Goal: Find specific page/section: Find specific page/section

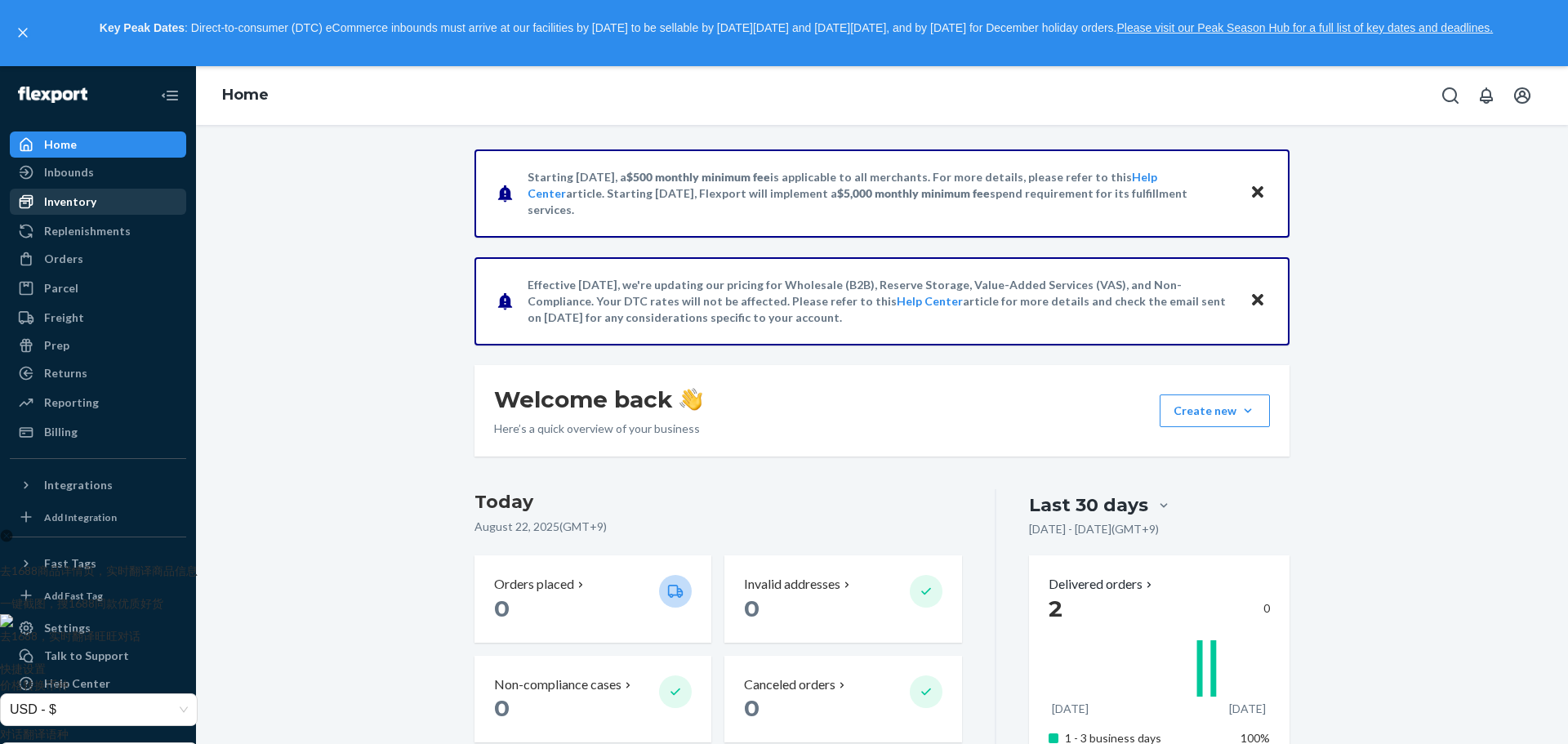
click at [83, 208] on div "Inventory" at bounding box center [70, 201] width 53 height 17
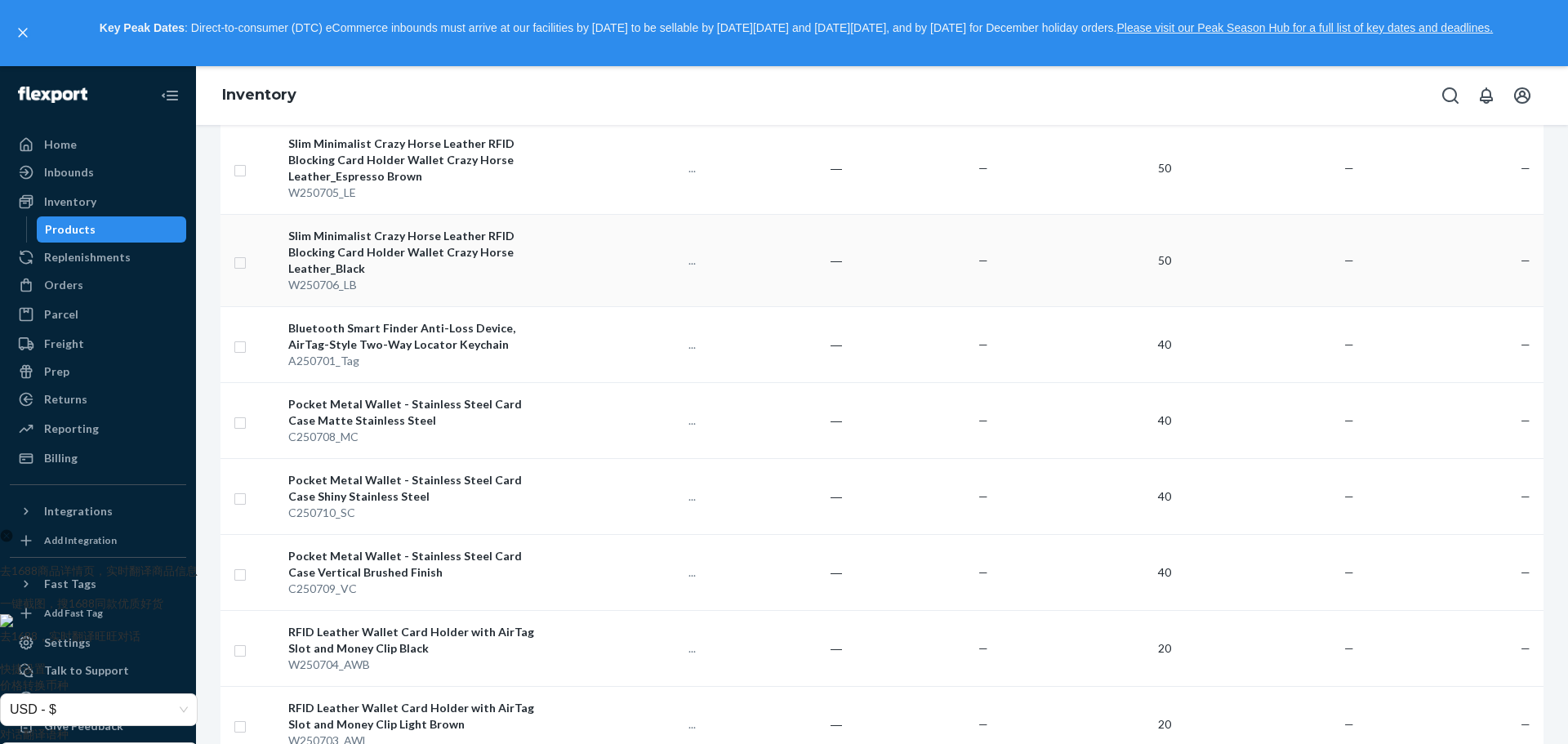
scroll to position [327, 0]
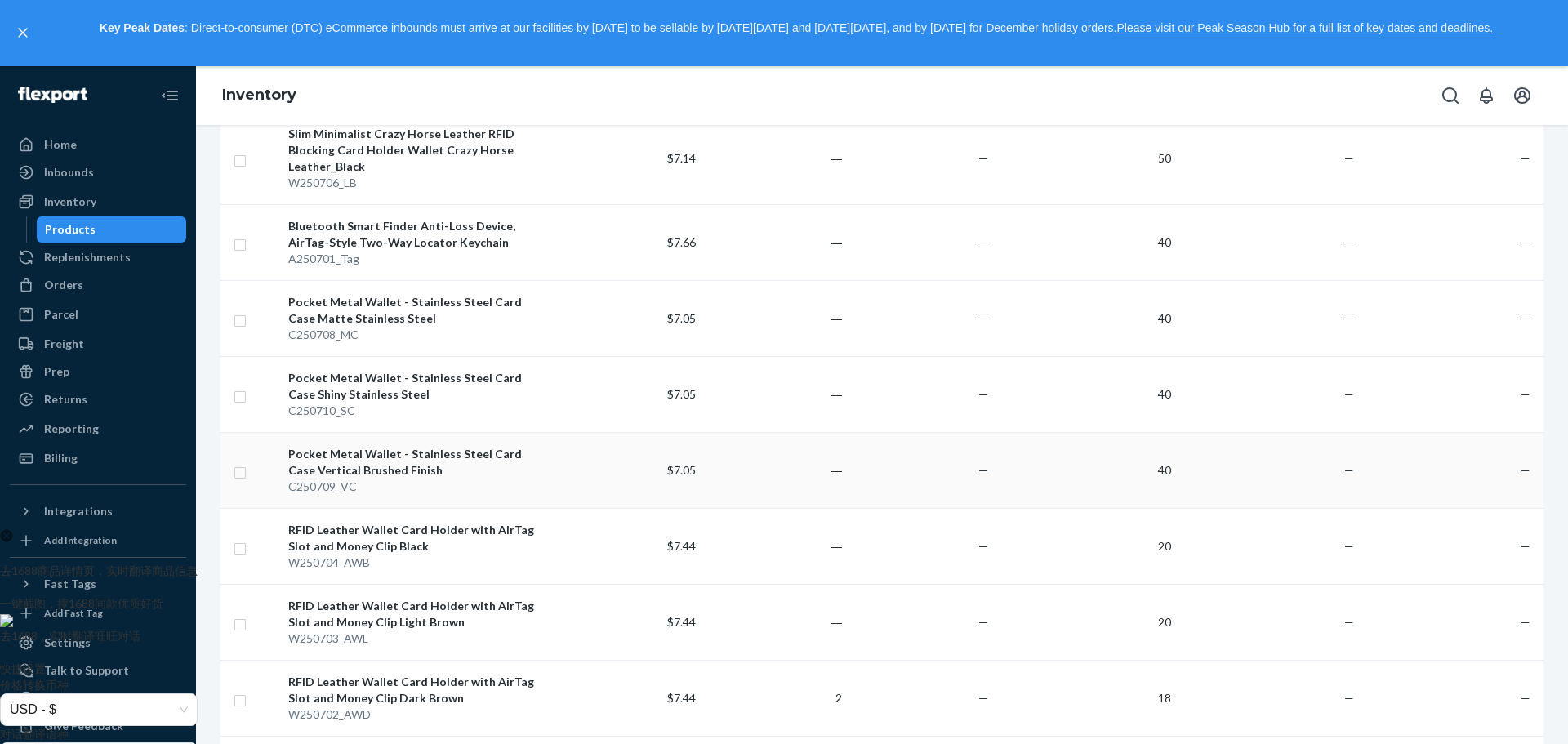
click at [414, 452] on div "Pocket Metal Wallet - Stainless Steel Card Case Vertical Brushed Finish" at bounding box center [419, 462] width 262 height 33
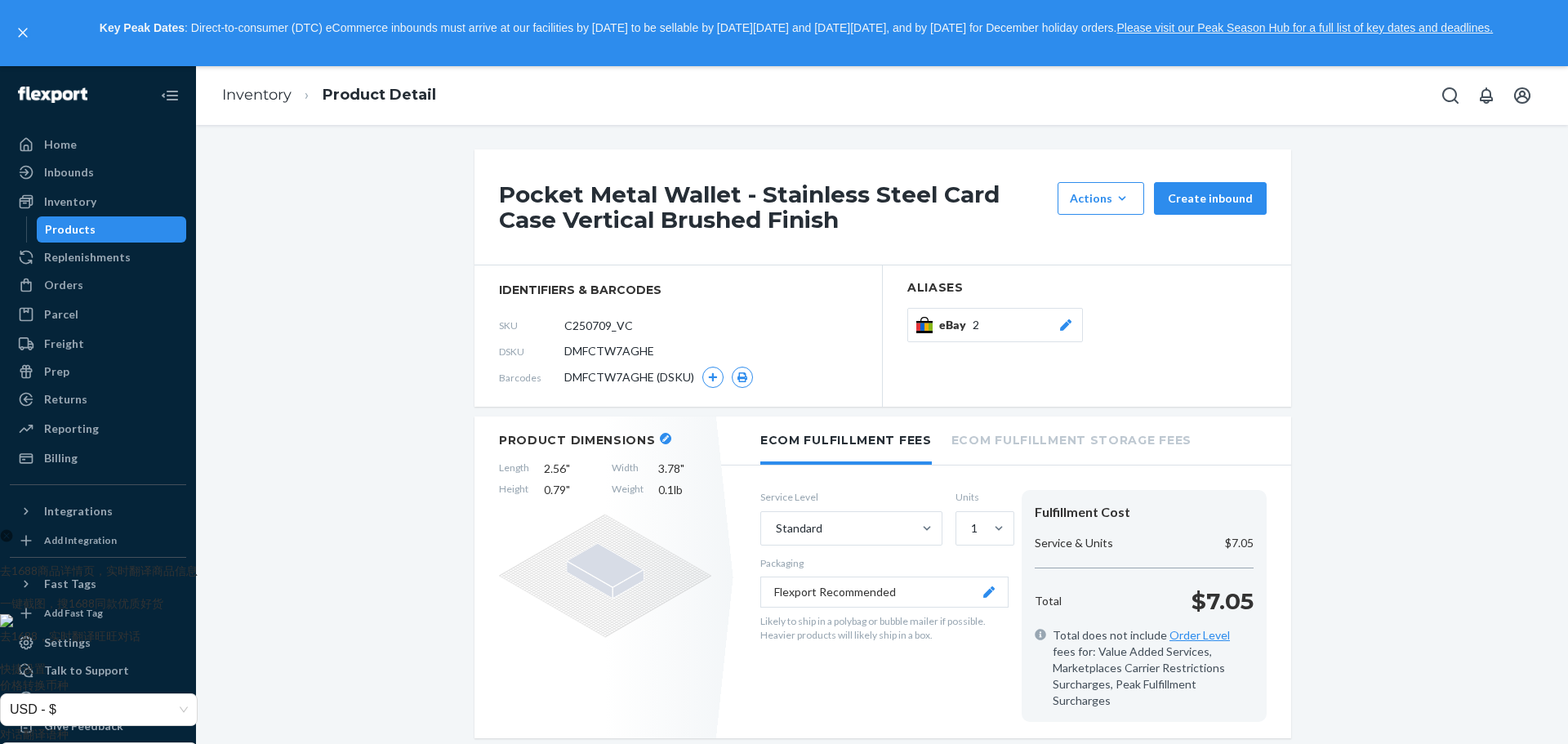
click at [665, 375] on span "DMFCTW7AGHE (DSKU)" at bounding box center [629, 377] width 130 height 17
